Goal: Download file/media

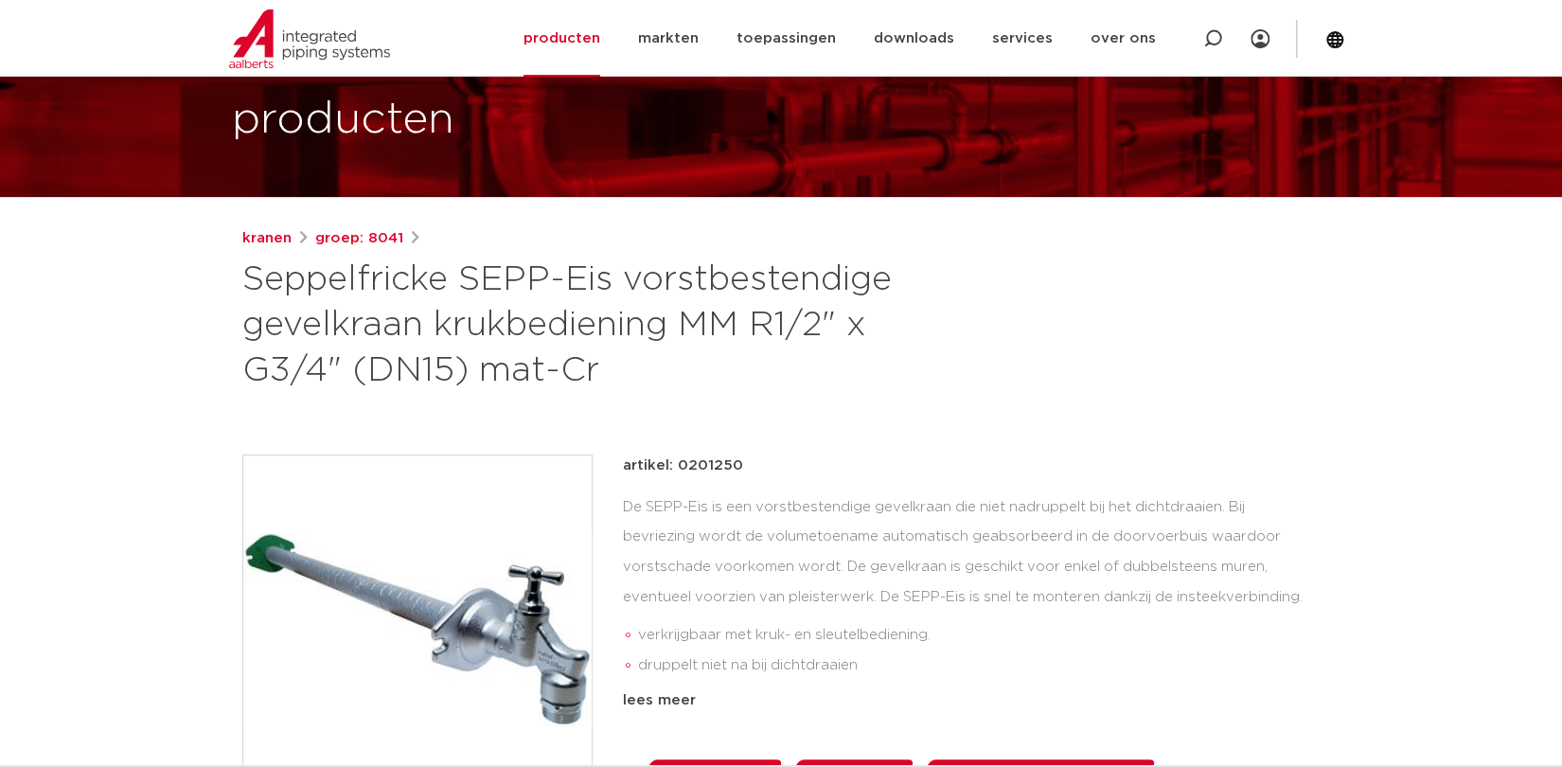
scroll to position [164, 0]
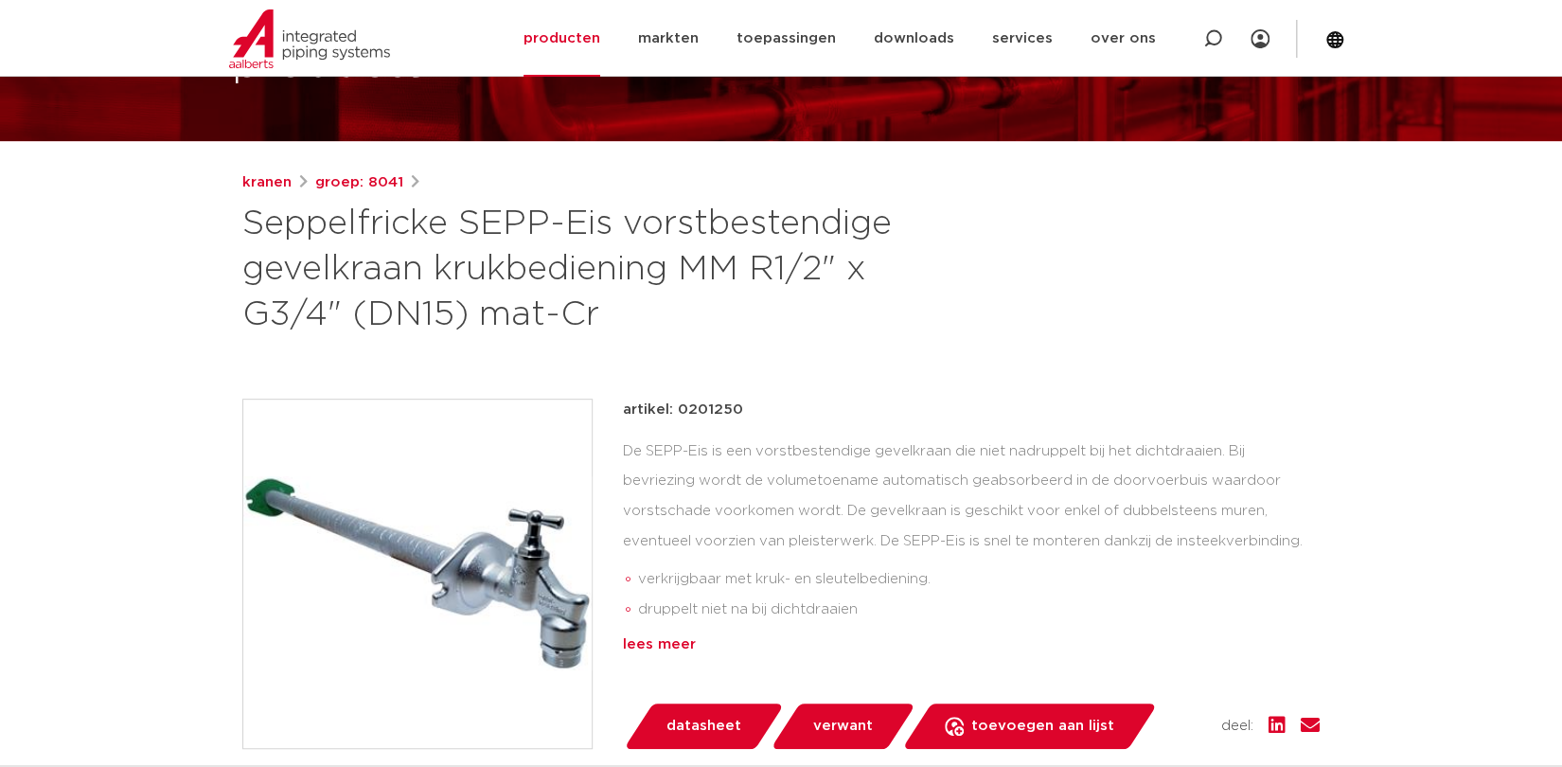
click at [675, 644] on div "lees meer" at bounding box center [971, 644] width 697 height 23
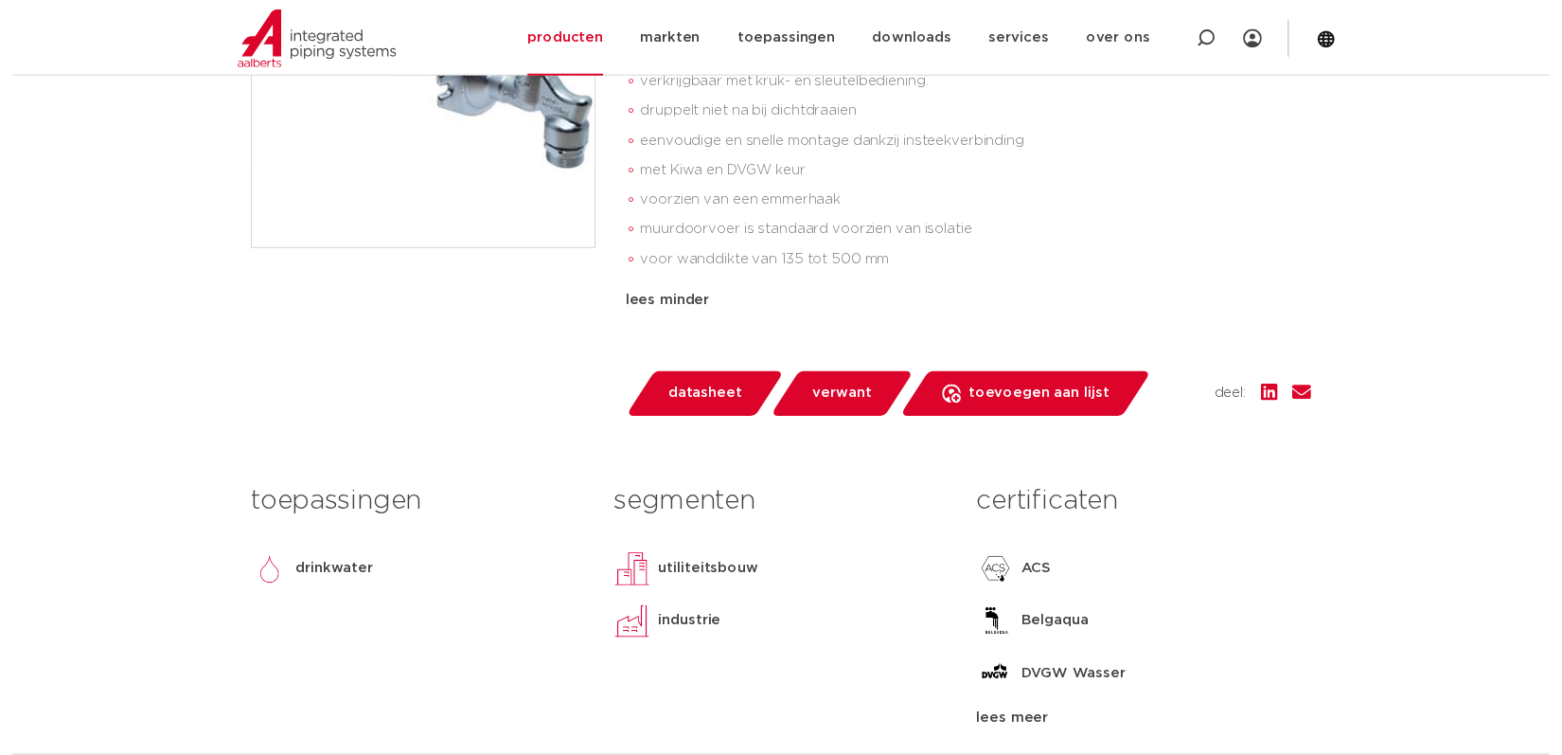
scroll to position [658, 0]
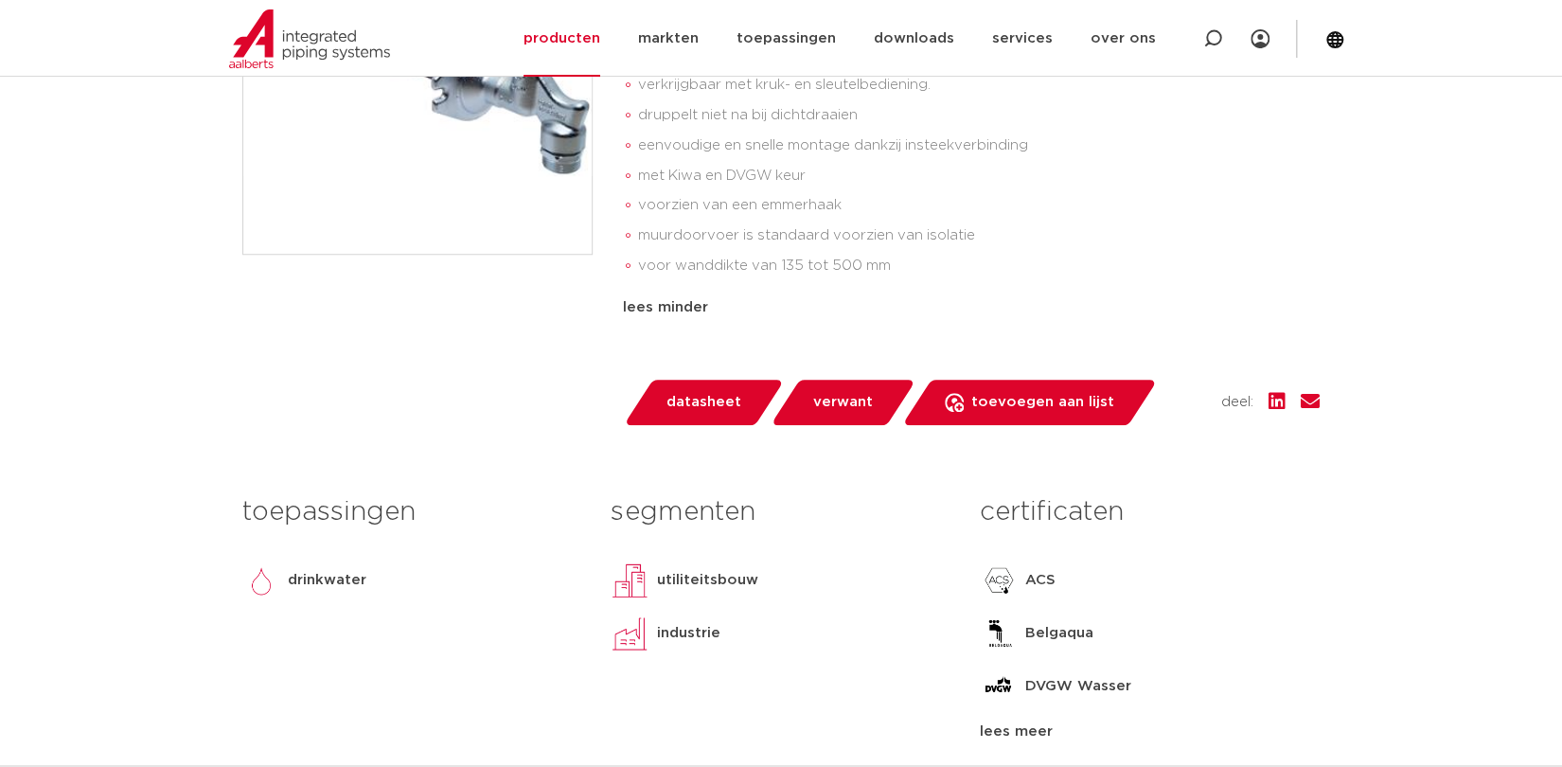
click at [699, 398] on span "datasheet" at bounding box center [703, 402] width 75 height 30
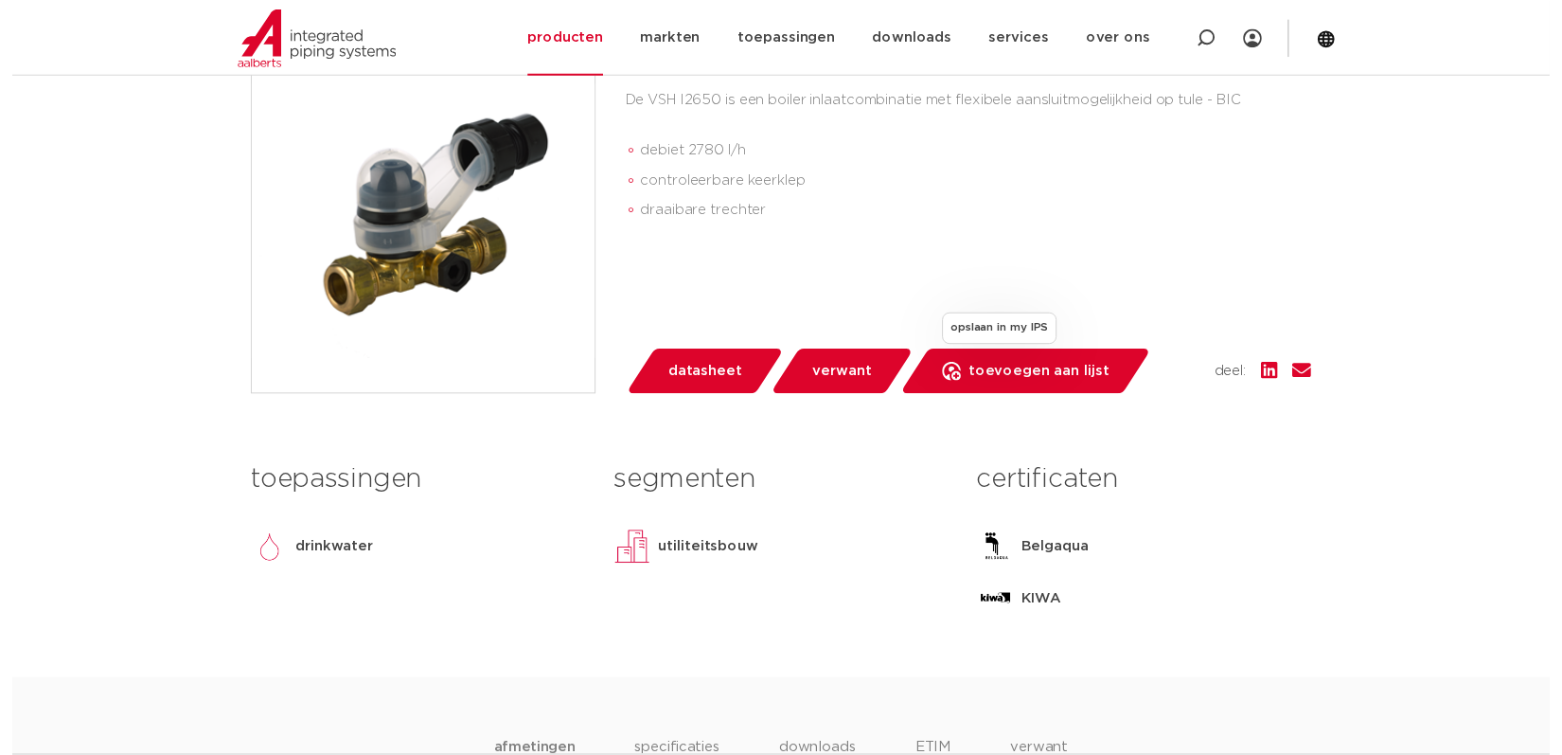
scroll to position [493, 0]
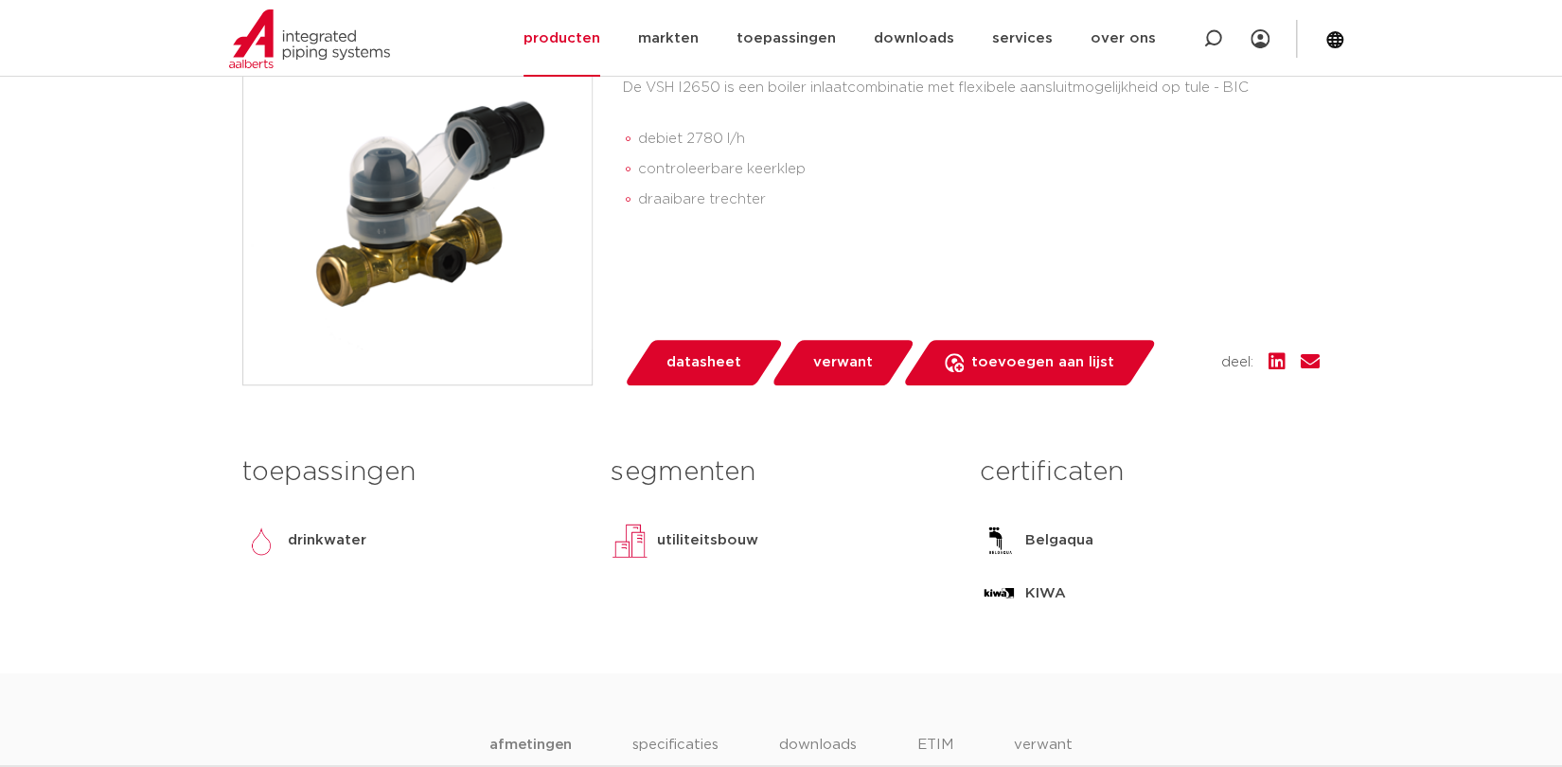
click at [690, 364] on span "datasheet" at bounding box center [703, 362] width 75 height 30
